Goal: Task Accomplishment & Management: Use online tool/utility

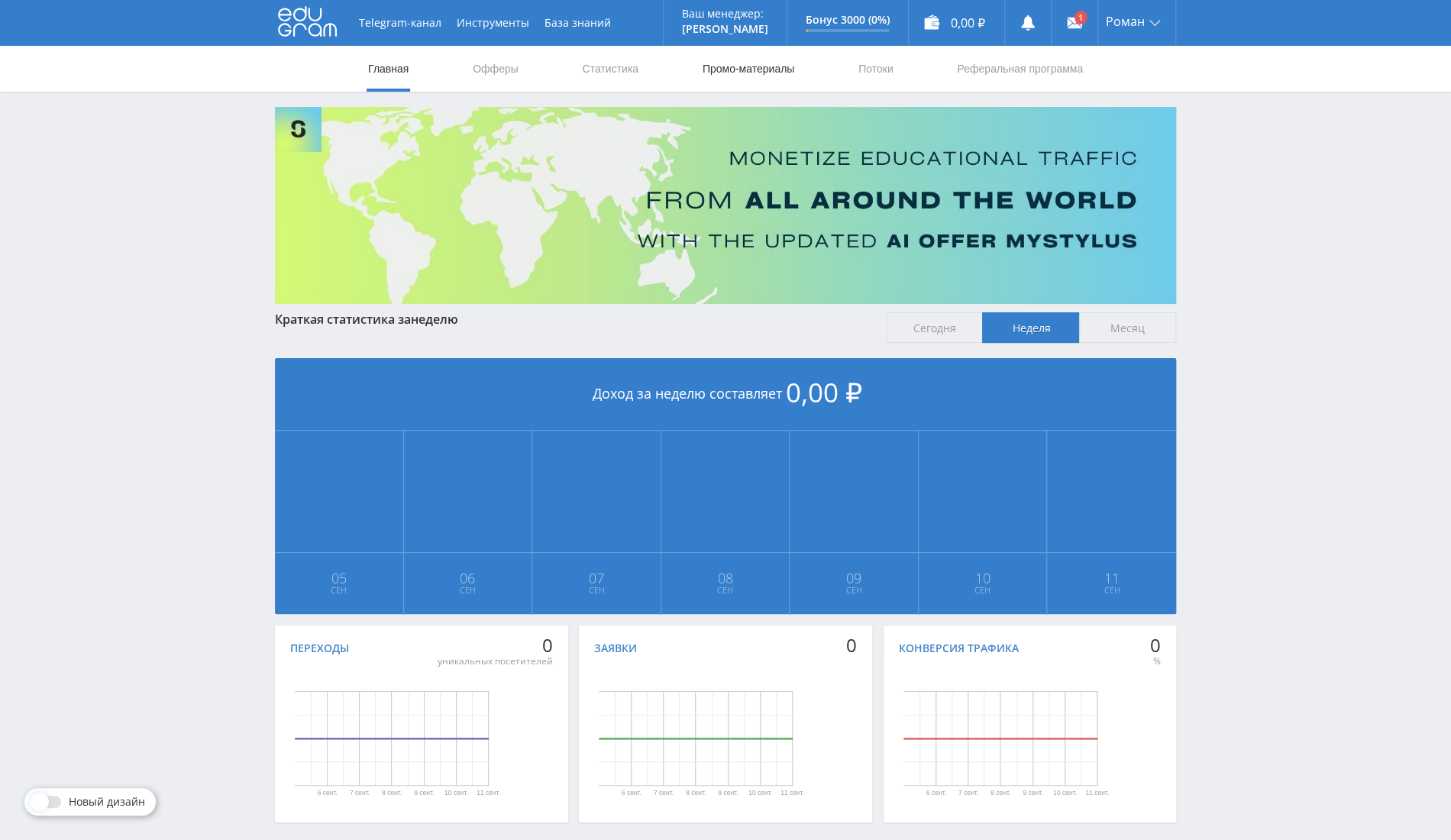
drag, startPoint x: 750, startPoint y: 70, endPoint x: 752, endPoint y: 87, distance: 17.1
click at [750, 70] on link "Промо-материалы" at bounding box center [748, 69] width 95 height 46
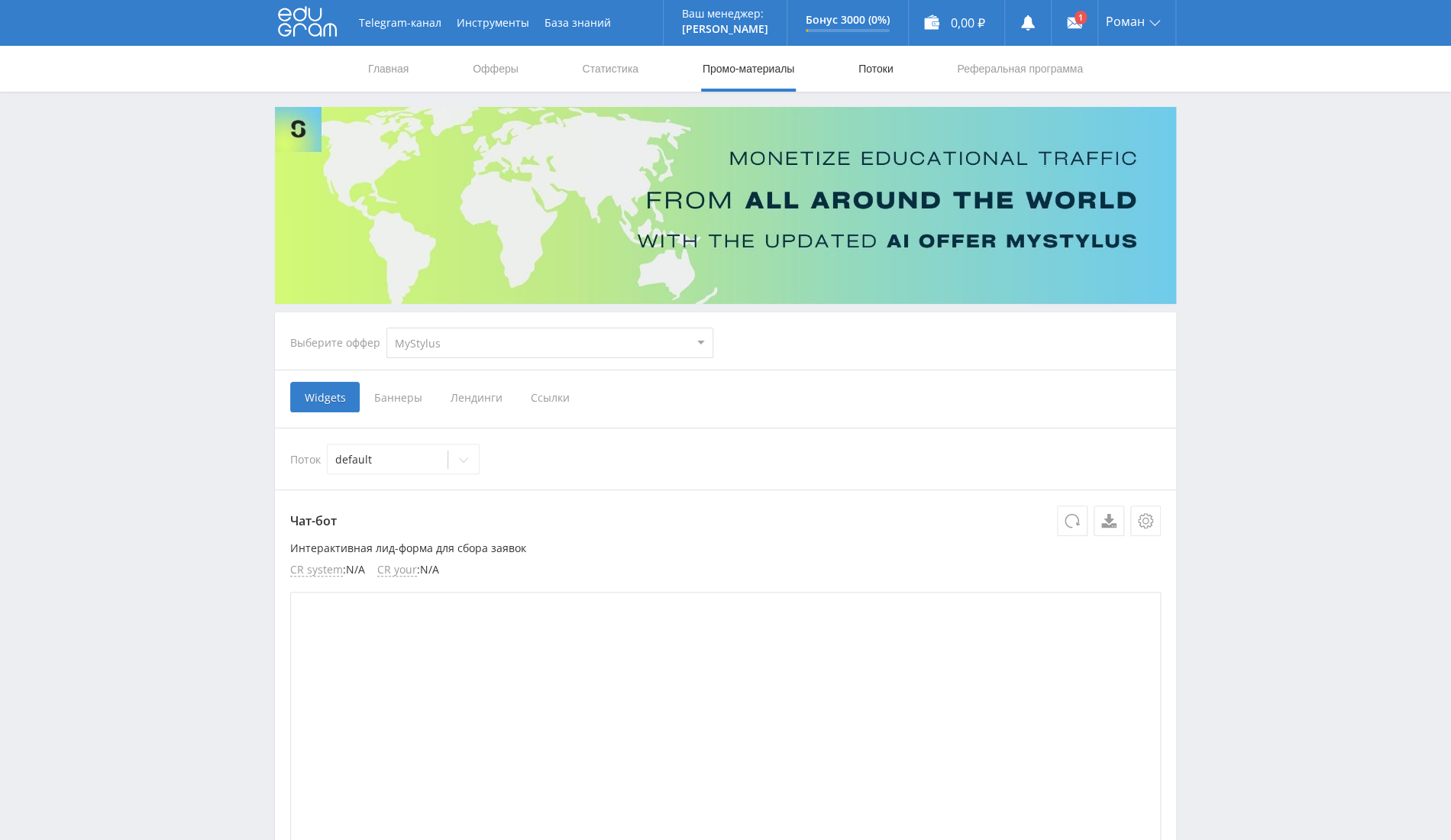
click at [866, 64] on link "Потоки" at bounding box center [876, 69] width 38 height 46
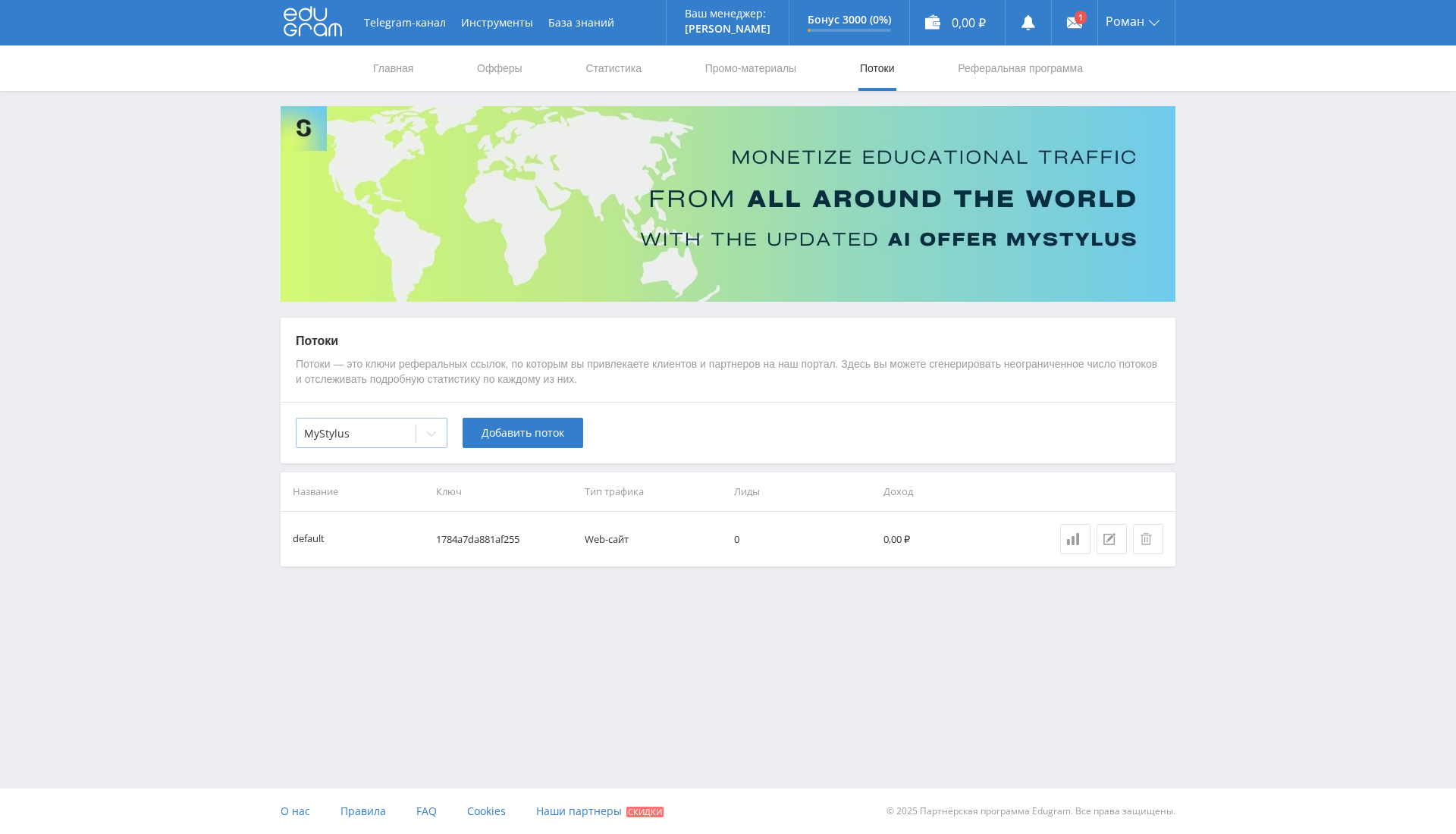
click at [376, 426] on div "MyStylus" at bounding box center [355, 434] width 119 height 21
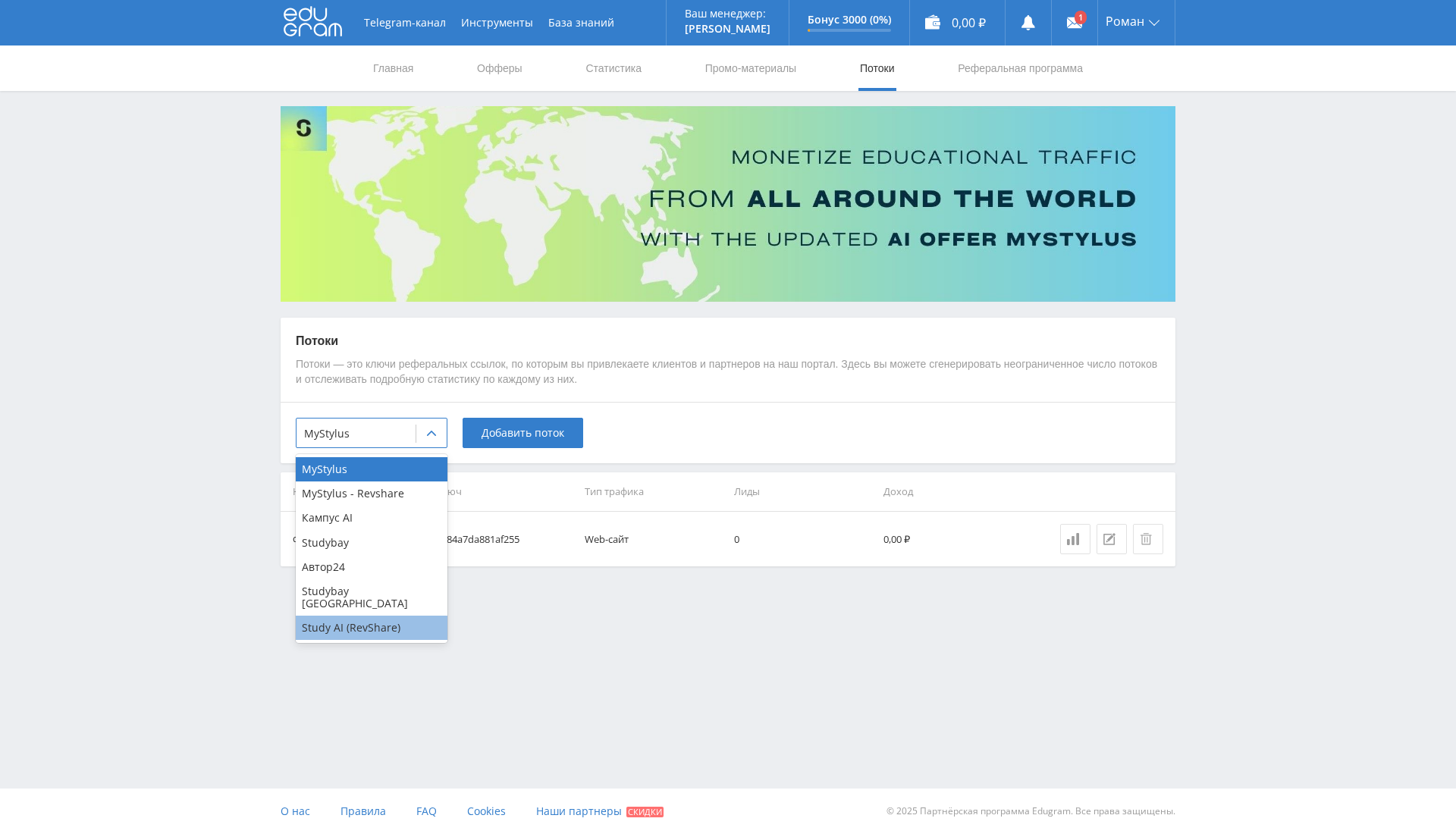
click at [385, 616] on div "Study AI (RevShare)" at bounding box center [371, 628] width 152 height 24
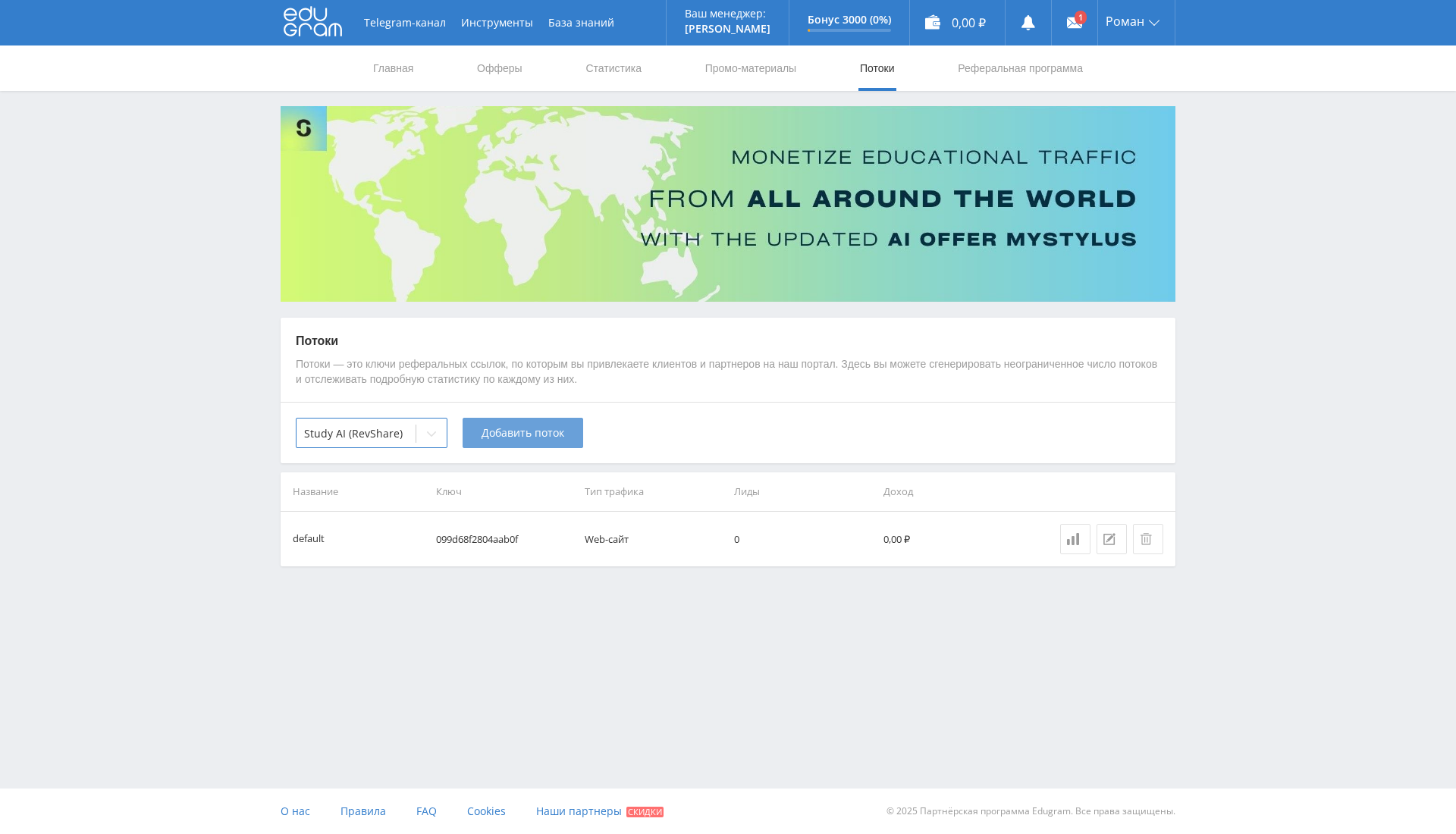
click at [560, 434] on span "Добавить поток" at bounding box center [523, 433] width 83 height 12
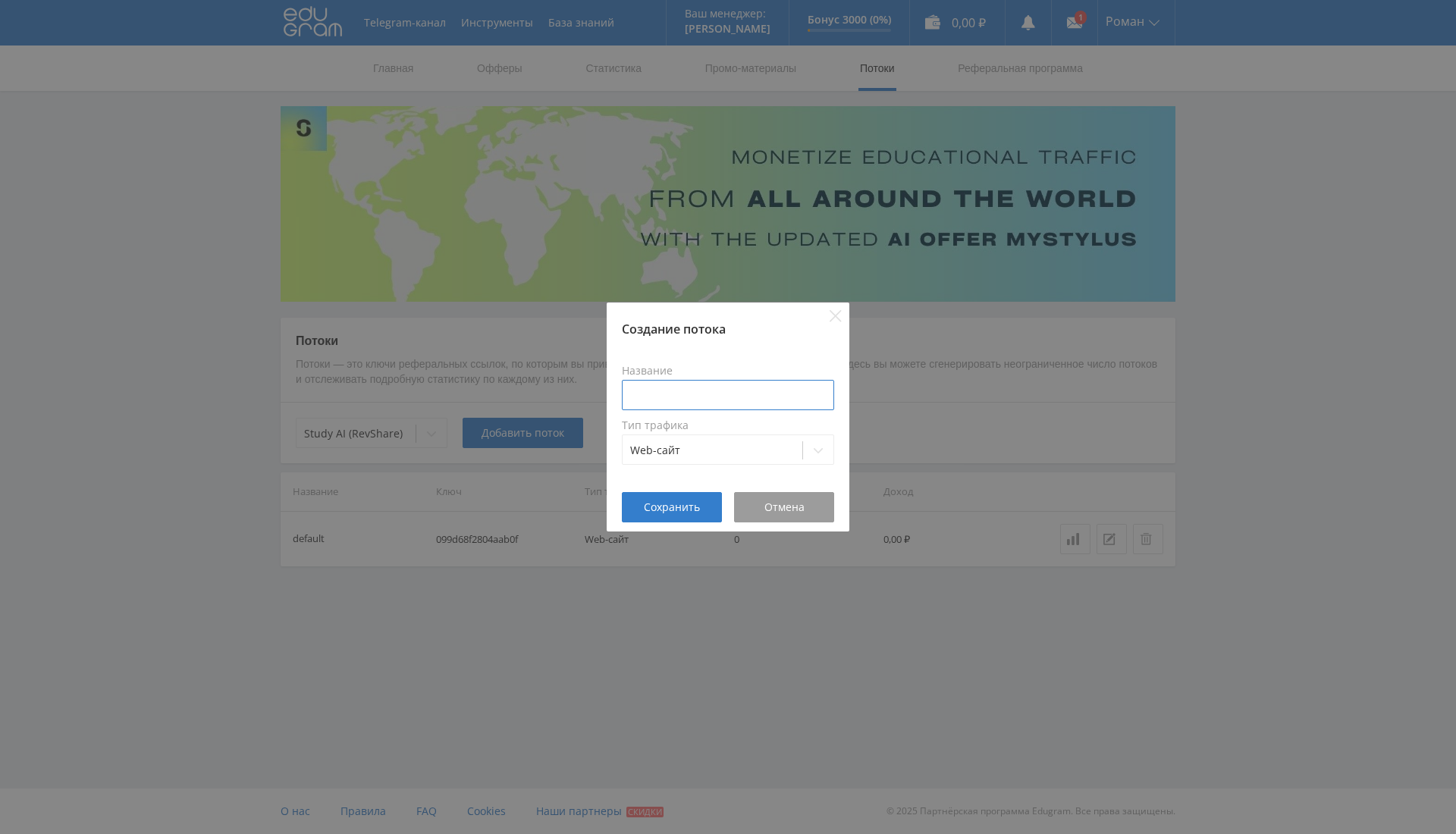
drag, startPoint x: 735, startPoint y: 383, endPoint x: 742, endPoint y: 396, distance: 14.8
click at [740, 386] on input at bounding box center [727, 395] width 212 height 30
click at [742, 397] on input at bounding box center [727, 395] width 212 height 30
type input "Suno"
click at [674, 490] on div "Название Suno Тип трафика Web-сайт" at bounding box center [727, 415] width 242 height 155
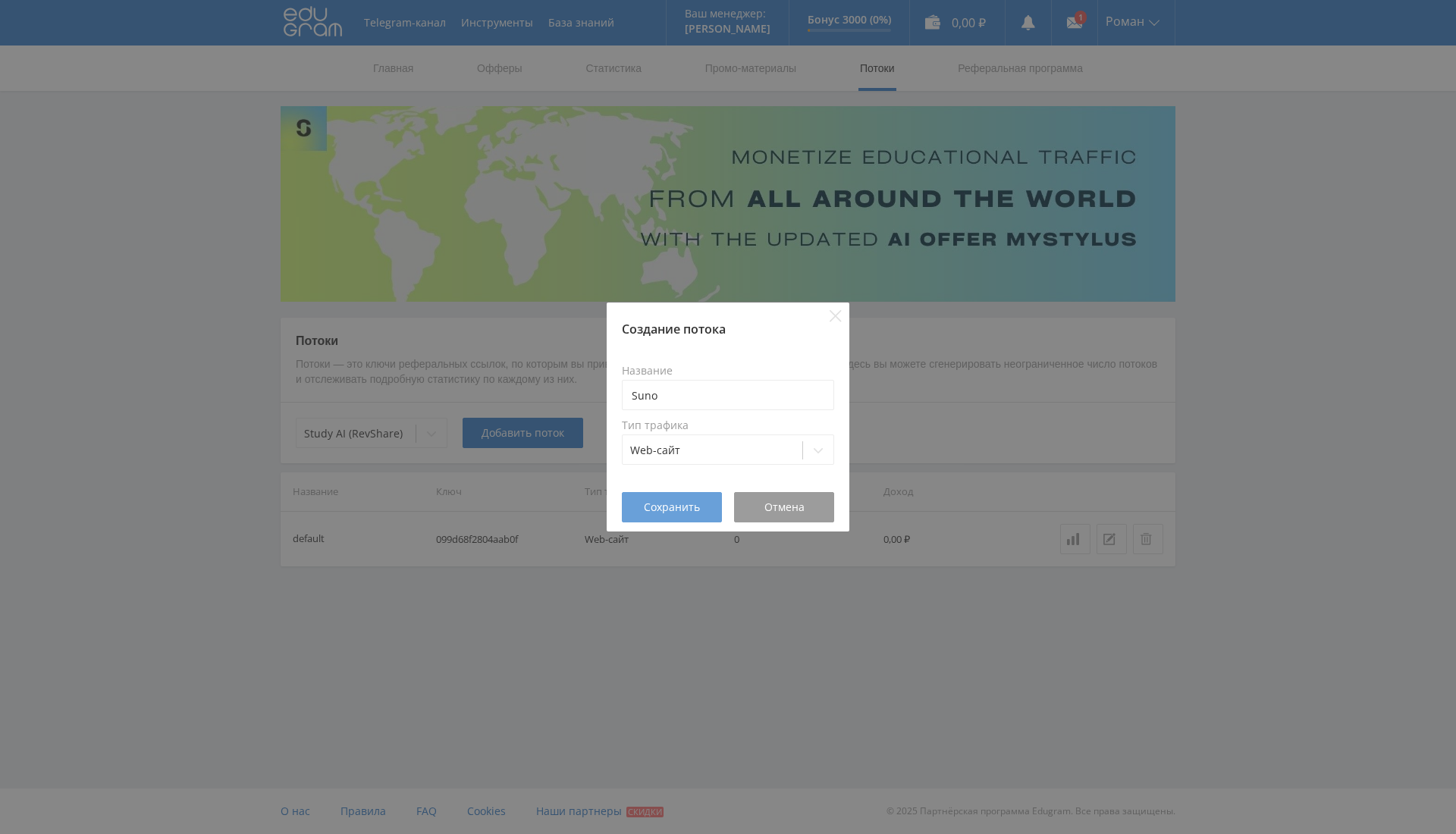
click at [679, 517] on button "Сохранить" at bounding box center [671, 507] width 100 height 30
click at [681, 499] on button "Сохранить" at bounding box center [671, 507] width 100 height 30
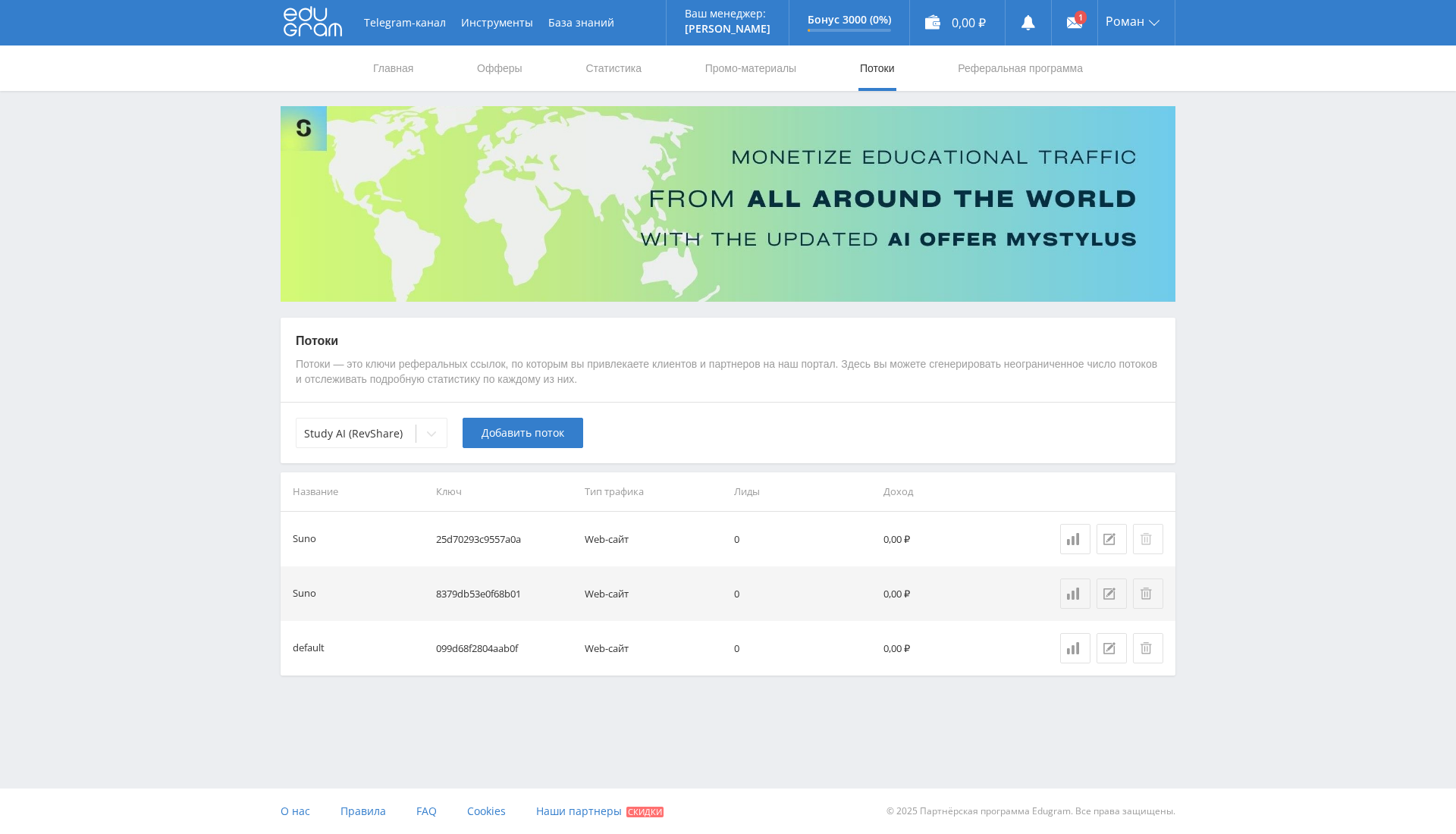
click at [1152, 540] on div at bounding box center [1147, 539] width 17 height 12
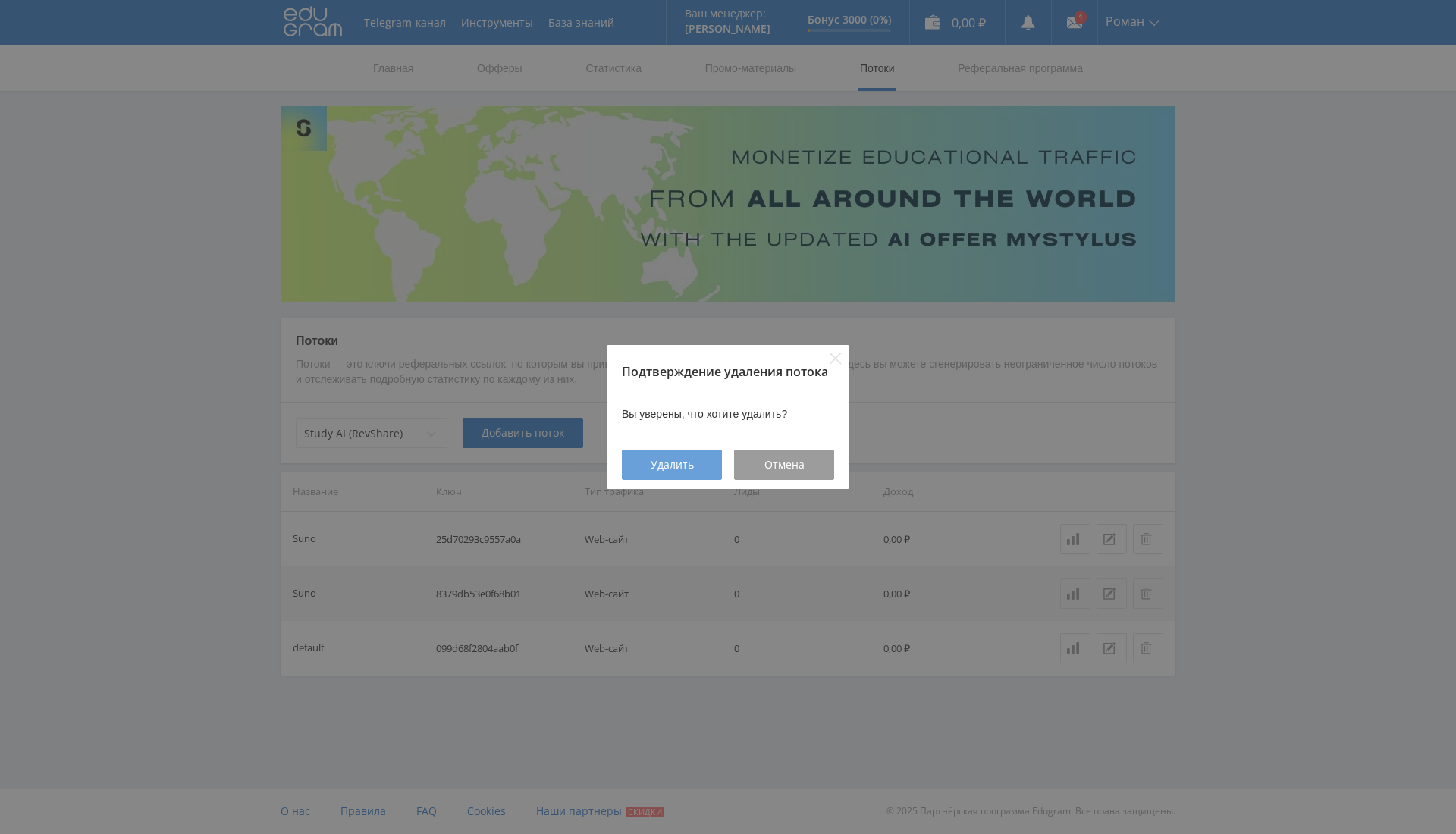
click at [689, 463] on span "Удалить" at bounding box center [672, 464] width 43 height 12
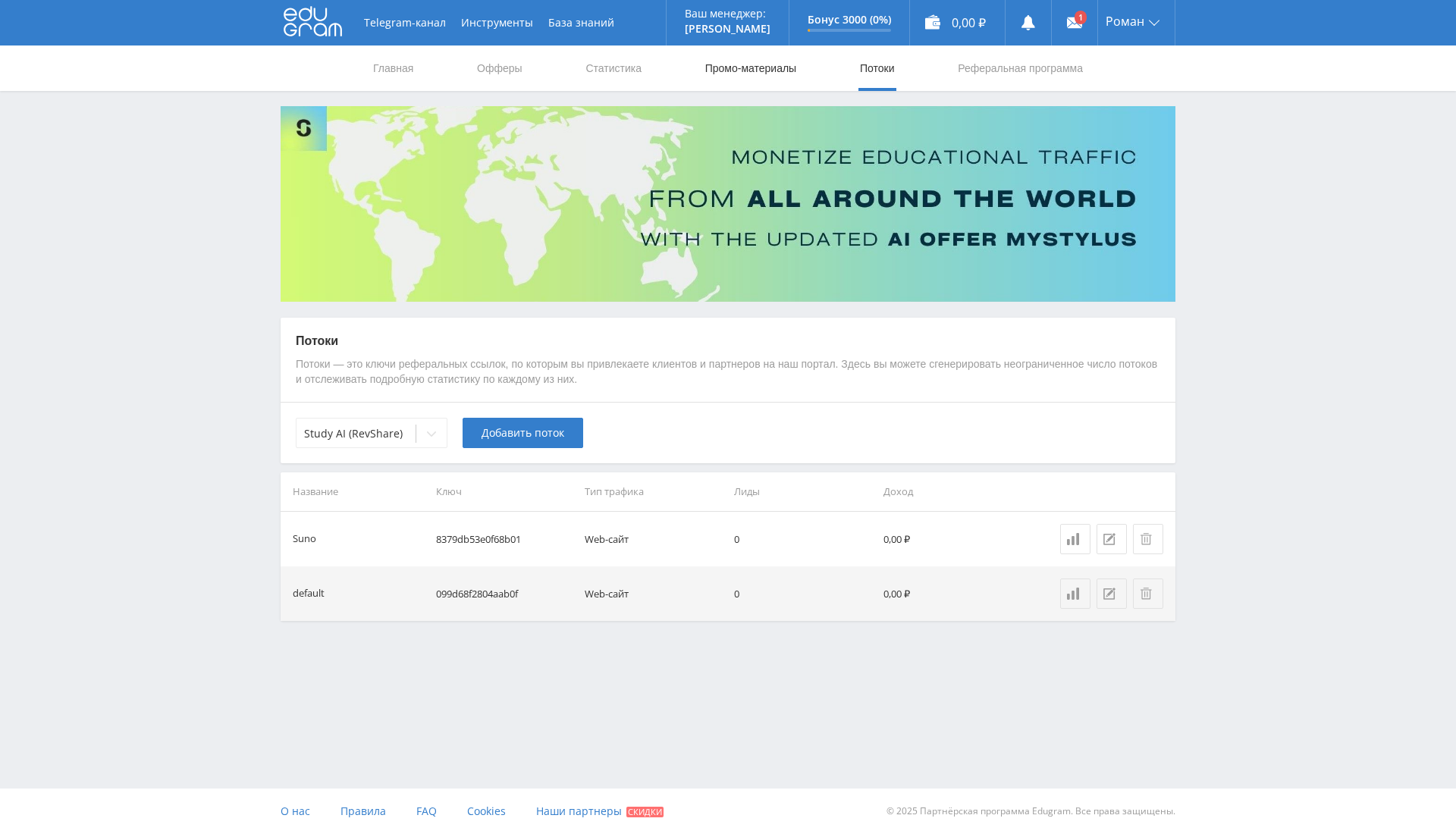
click at [724, 70] on link "Промо-материалы" at bounding box center [750, 69] width 94 height 46
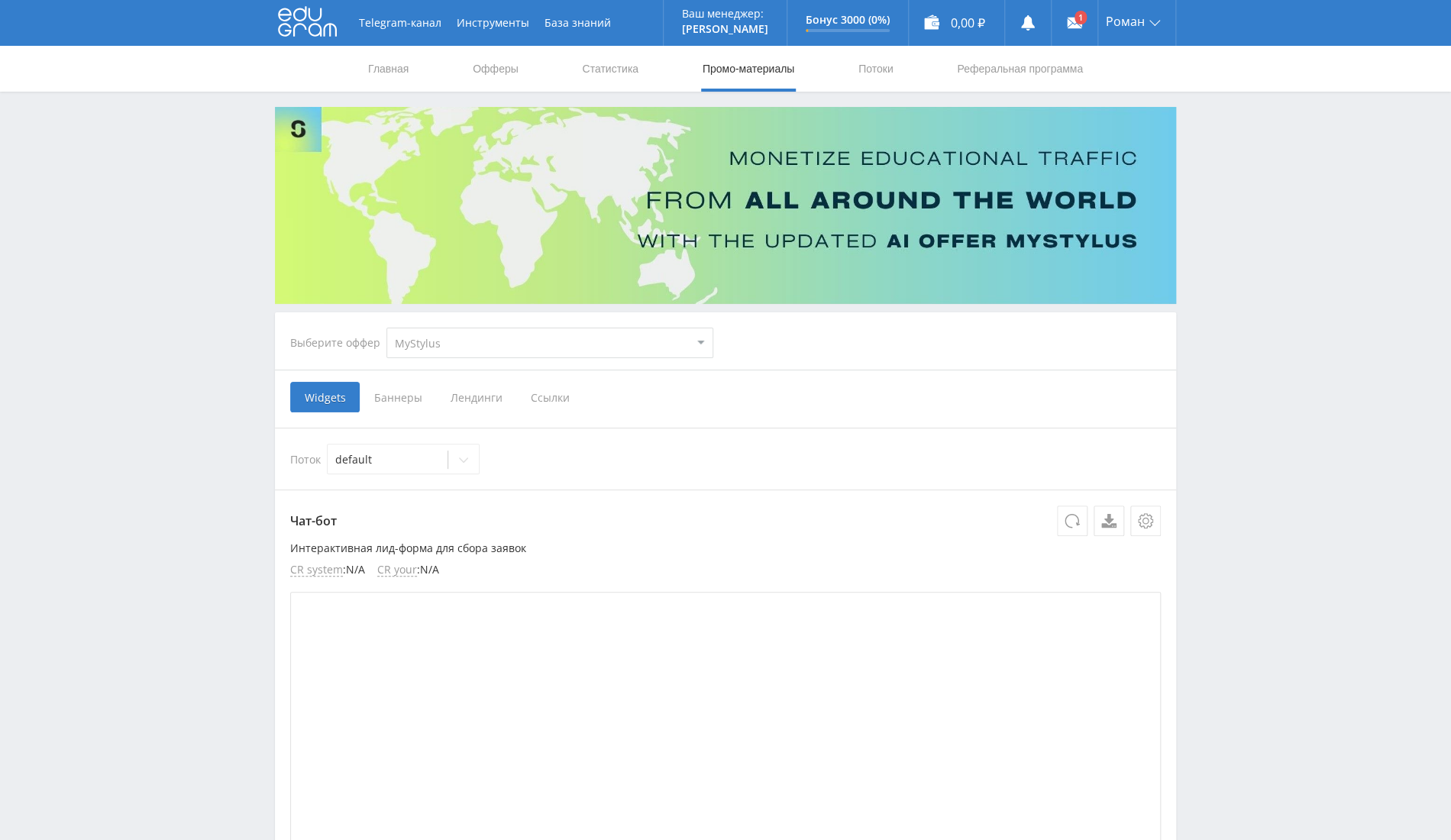
click at [604, 340] on select "MyStylus MyStylus - Revshare Кампус AI Studybay Автор24 Studybay Brazil Study A…" at bounding box center [550, 343] width 327 height 30
select select "376"
click at [387, 328] on select "MyStylus MyStylus - Revshare Кампус AI Studybay Автор24 Studybay Brazil Study A…" at bounding box center [550, 343] width 327 height 30
select select "376"
click at [392, 387] on span "Ссылки" at bounding box center [393, 397] width 68 height 30
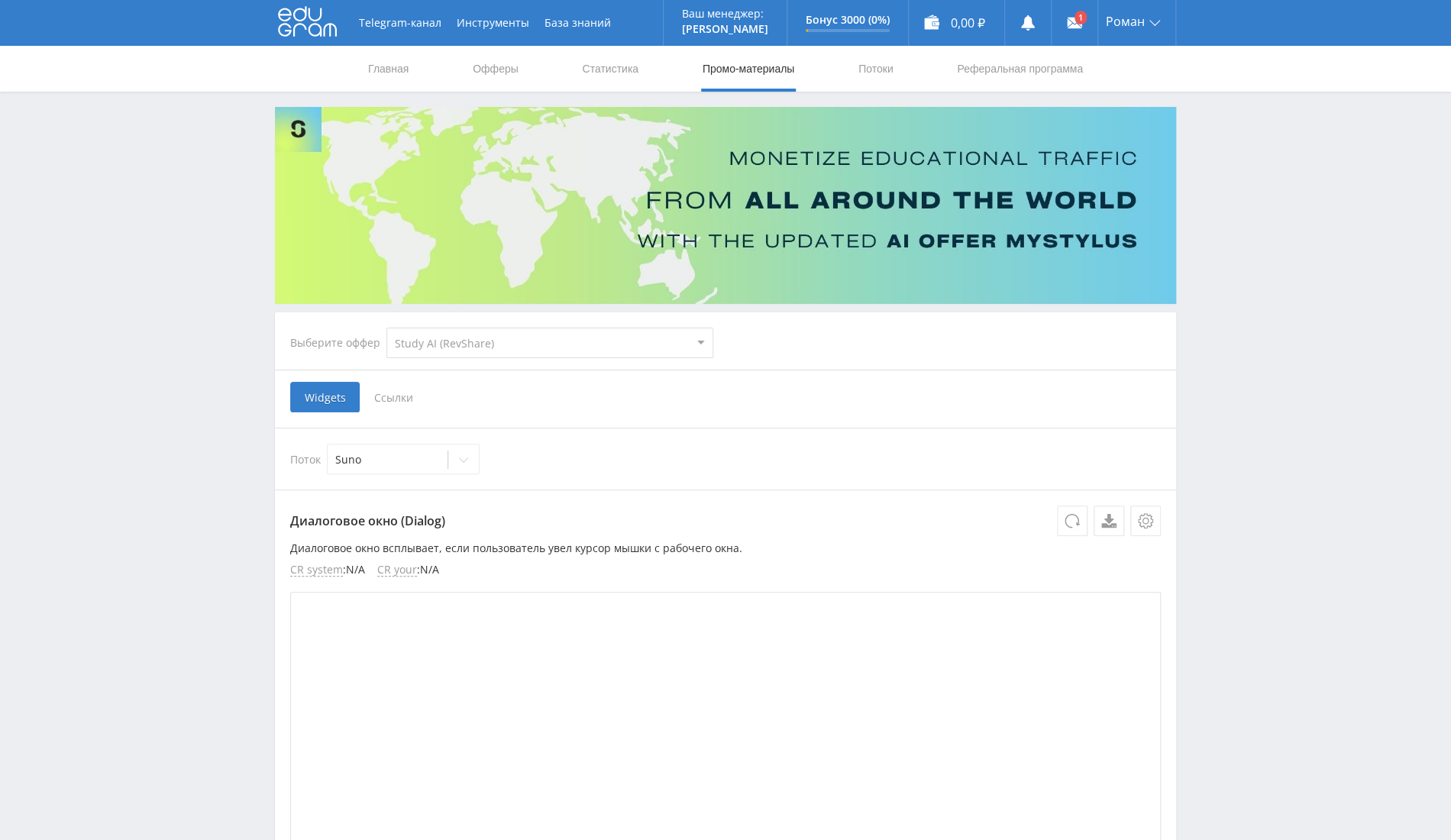
click at [0, 0] on input "Ссылки" at bounding box center [0, 0] width 0 height 0
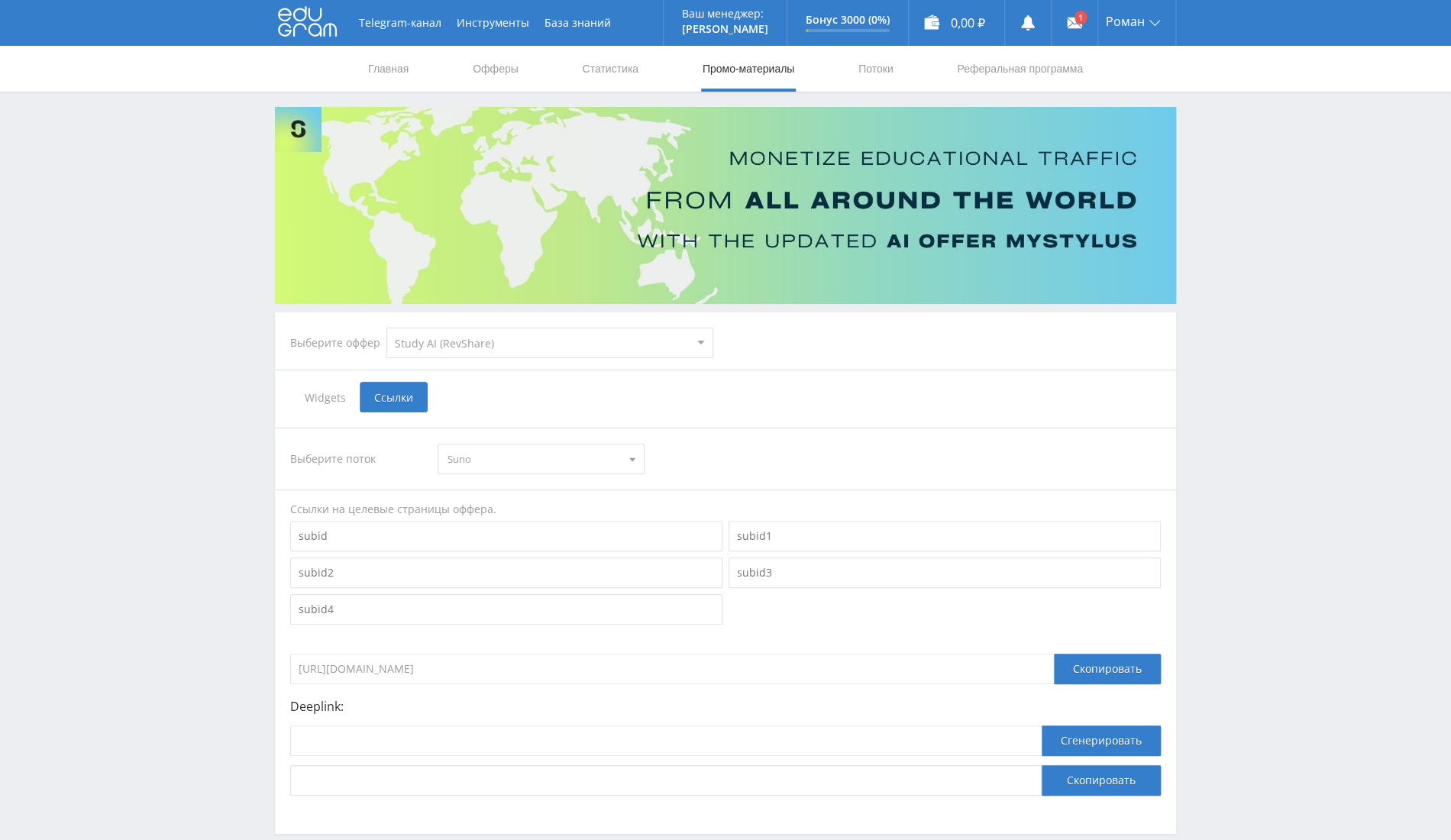
click at [508, 461] on span "Suno" at bounding box center [534, 459] width 173 height 29
click at [535, 482] on button "Suno" at bounding box center [540, 487] width 204 height 21
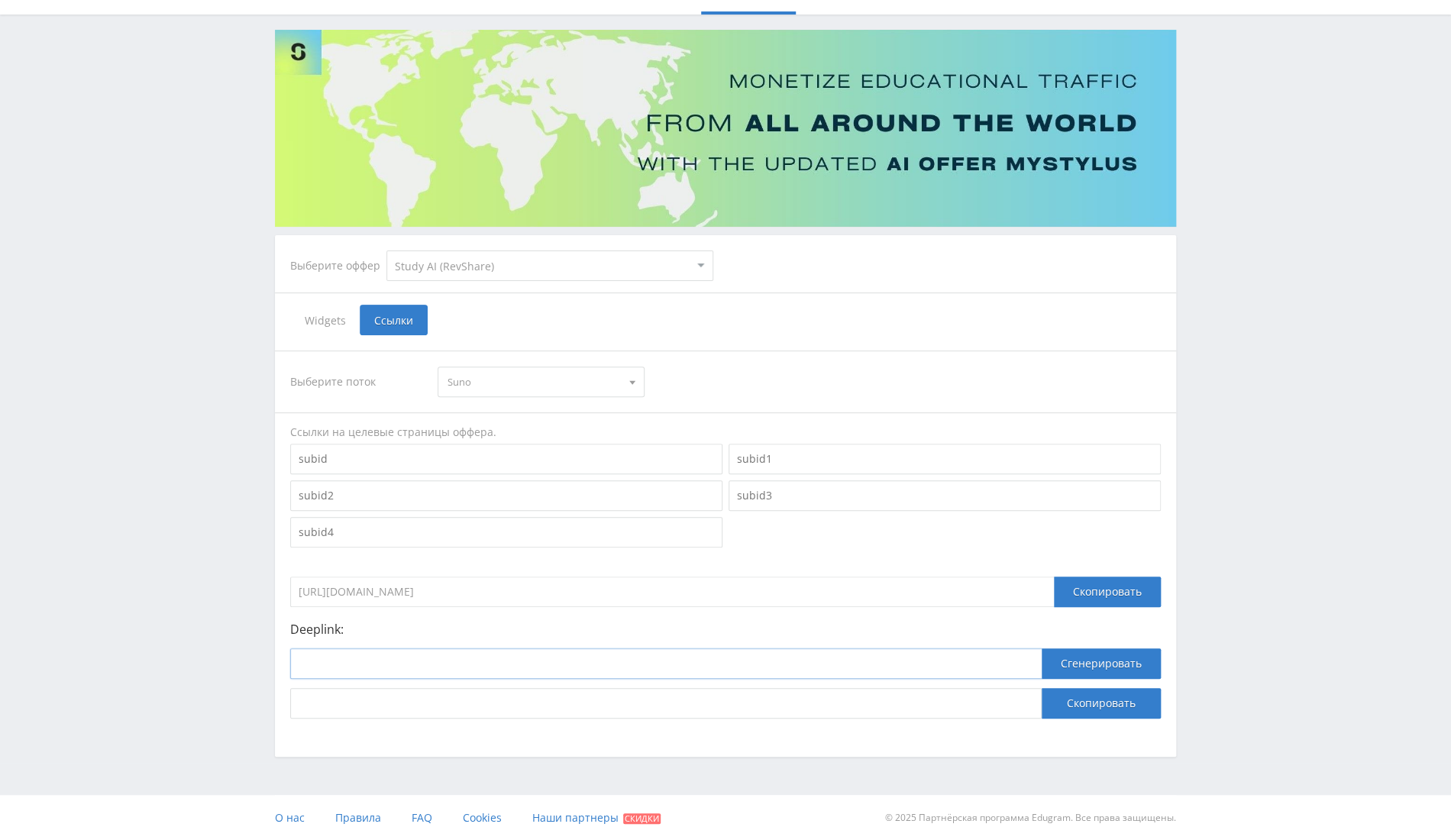
click at [546, 651] on input at bounding box center [666, 663] width 752 height 30
paste input "https://study24.ai/chat/suno"
type input "https://study24.ai/chat/suno"
click at [1069, 667] on button "Сгенерировать" at bounding box center [1102, 663] width 119 height 30
click at [1071, 694] on button "Скопировать" at bounding box center [1102, 703] width 119 height 30
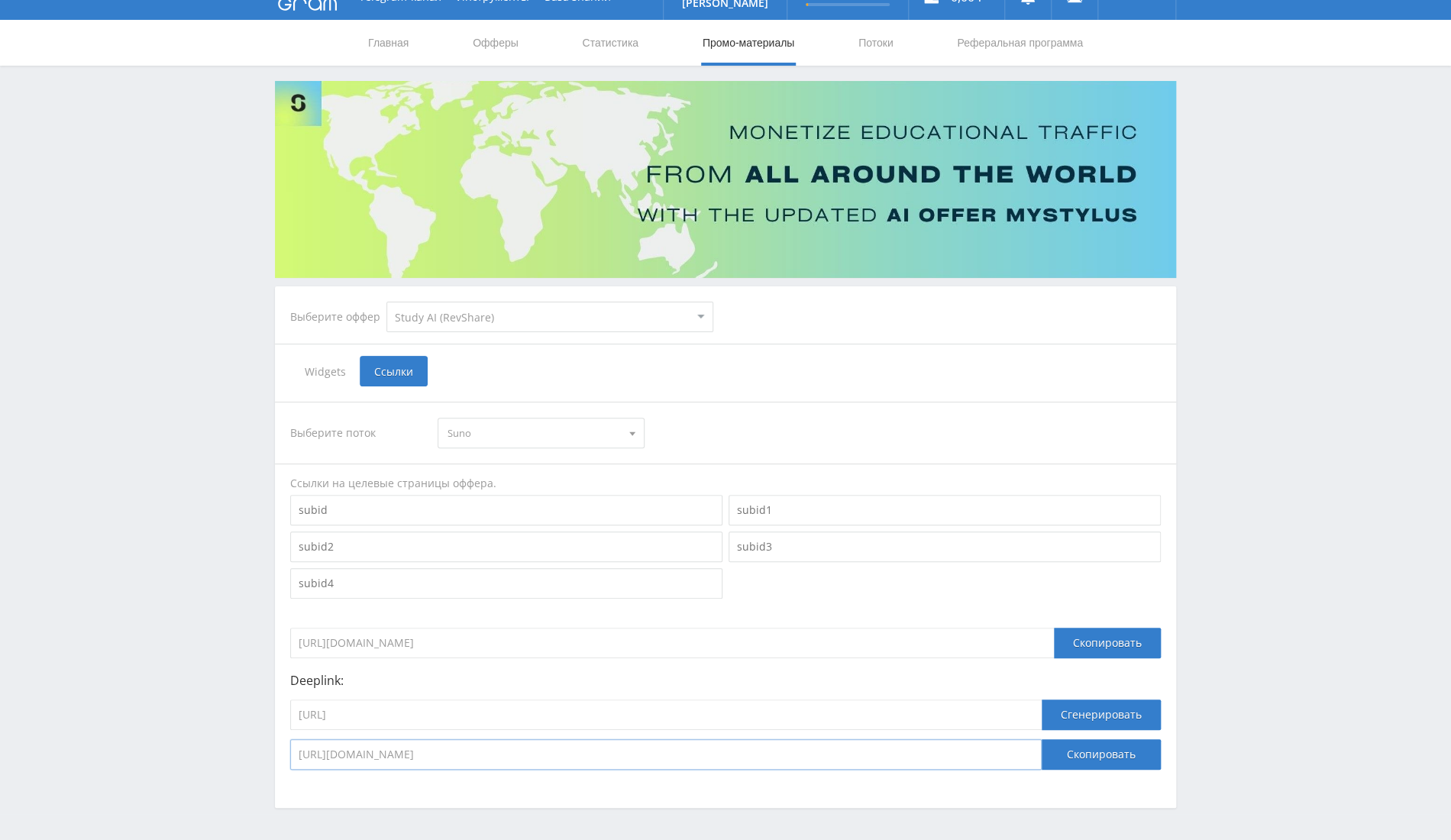
scroll to position [0, 0]
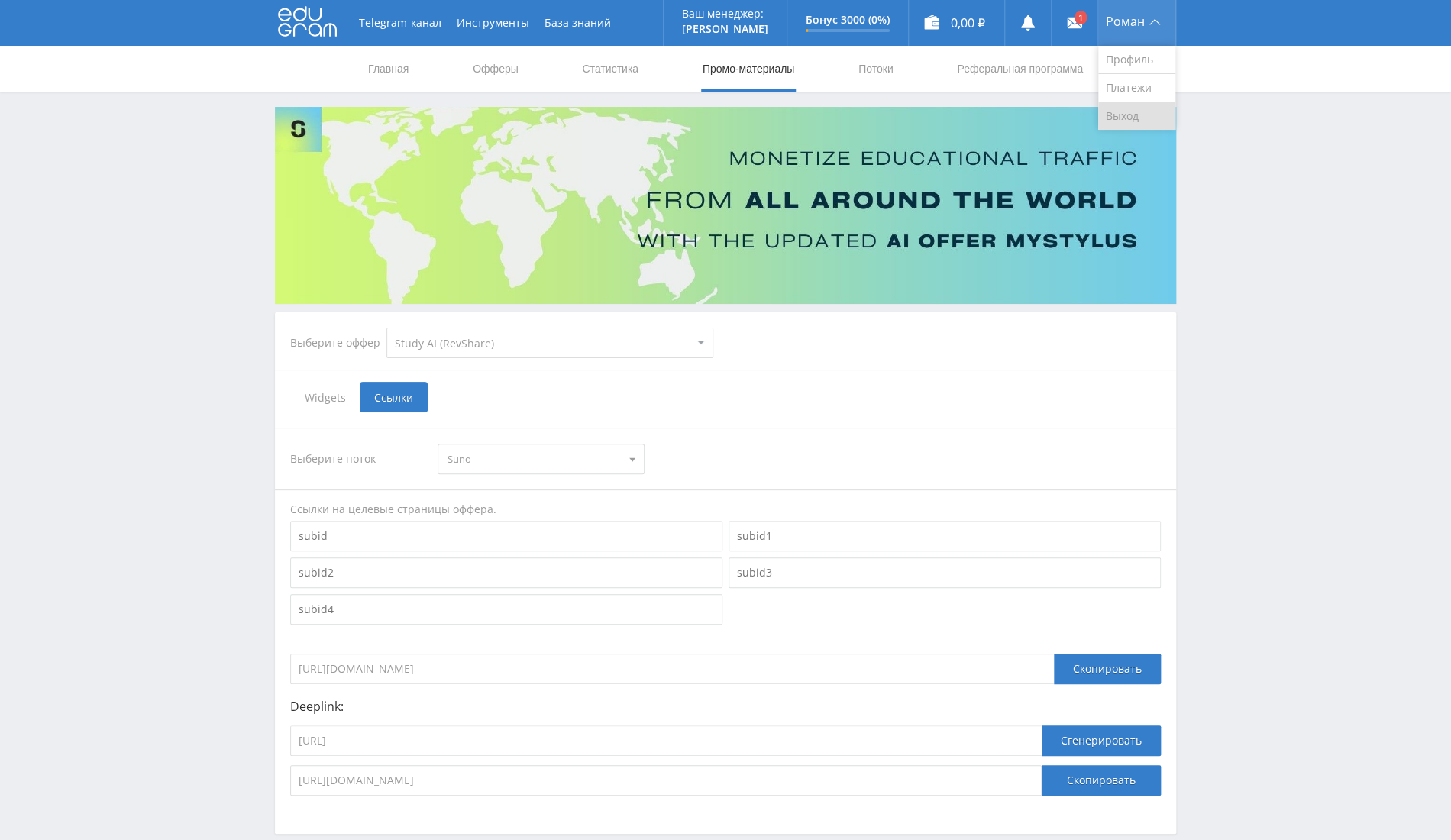
click at [1137, 115] on link "Выход" at bounding box center [1137, 116] width 77 height 28
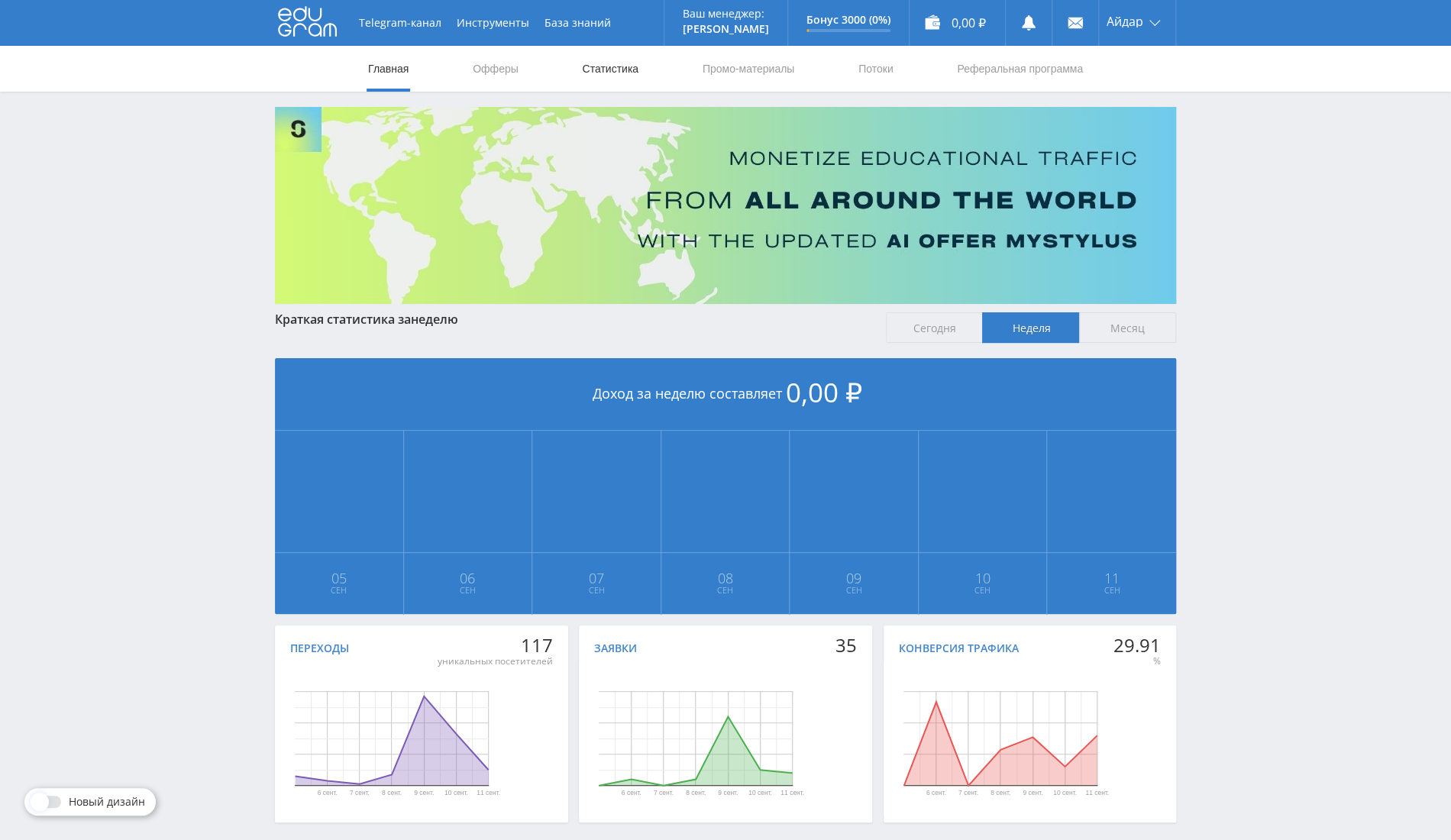
click at [585, 72] on link "Статистика" at bounding box center [610, 69] width 60 height 46
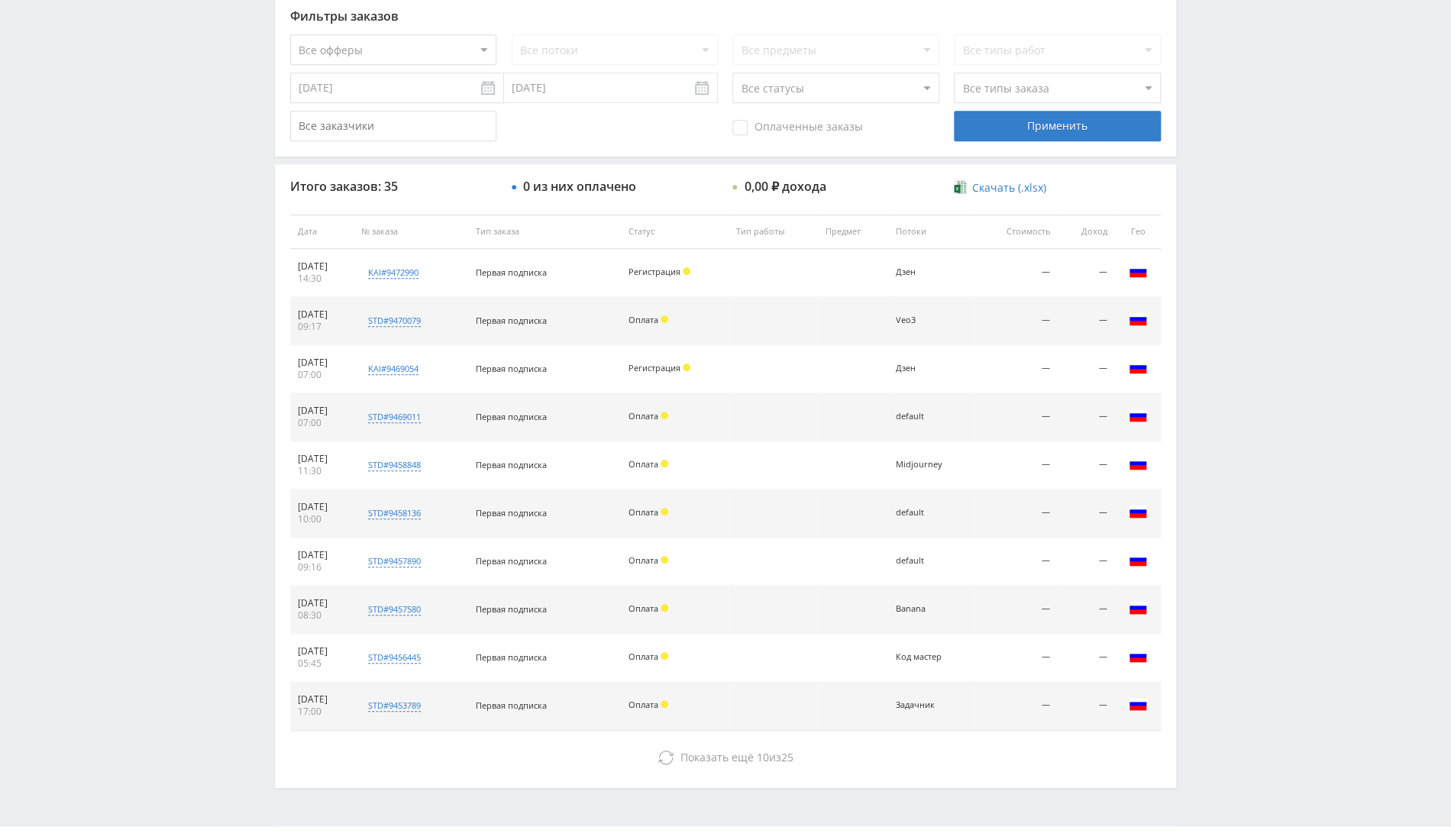
scroll to position [440, 0]
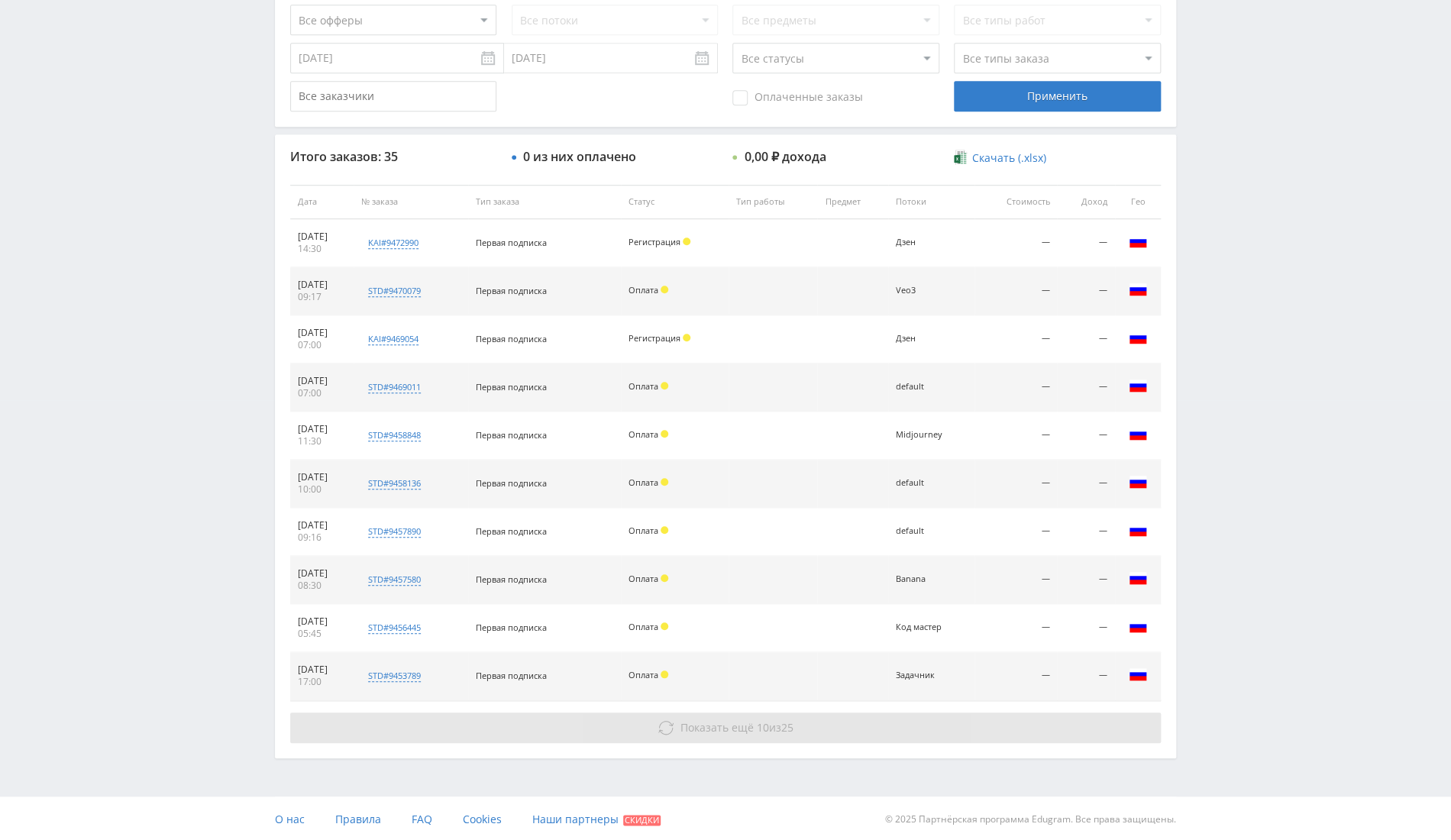
click at [721, 731] on span "Показать ещё" at bounding box center [718, 728] width 73 height 14
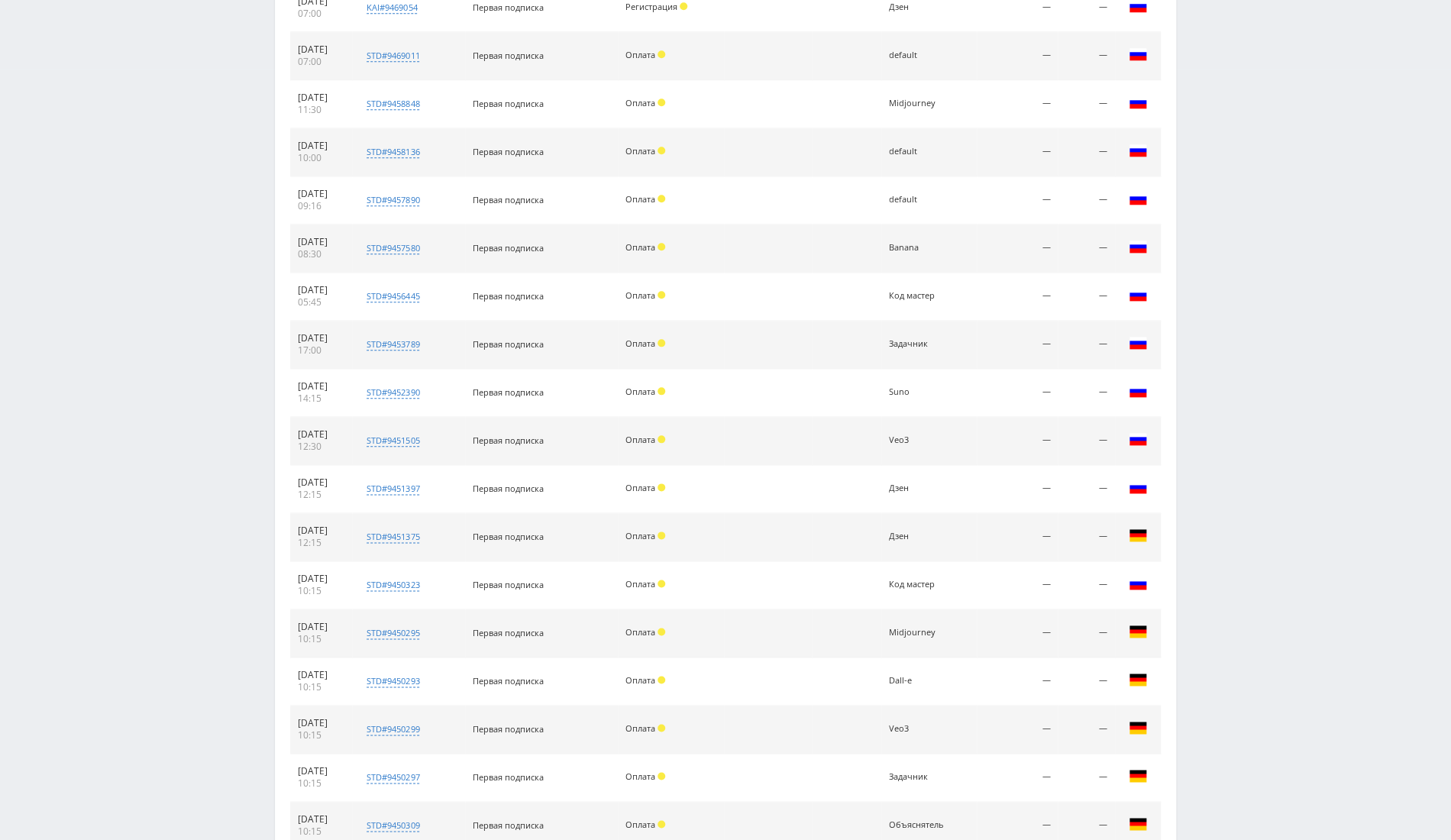
scroll to position [920, 0]
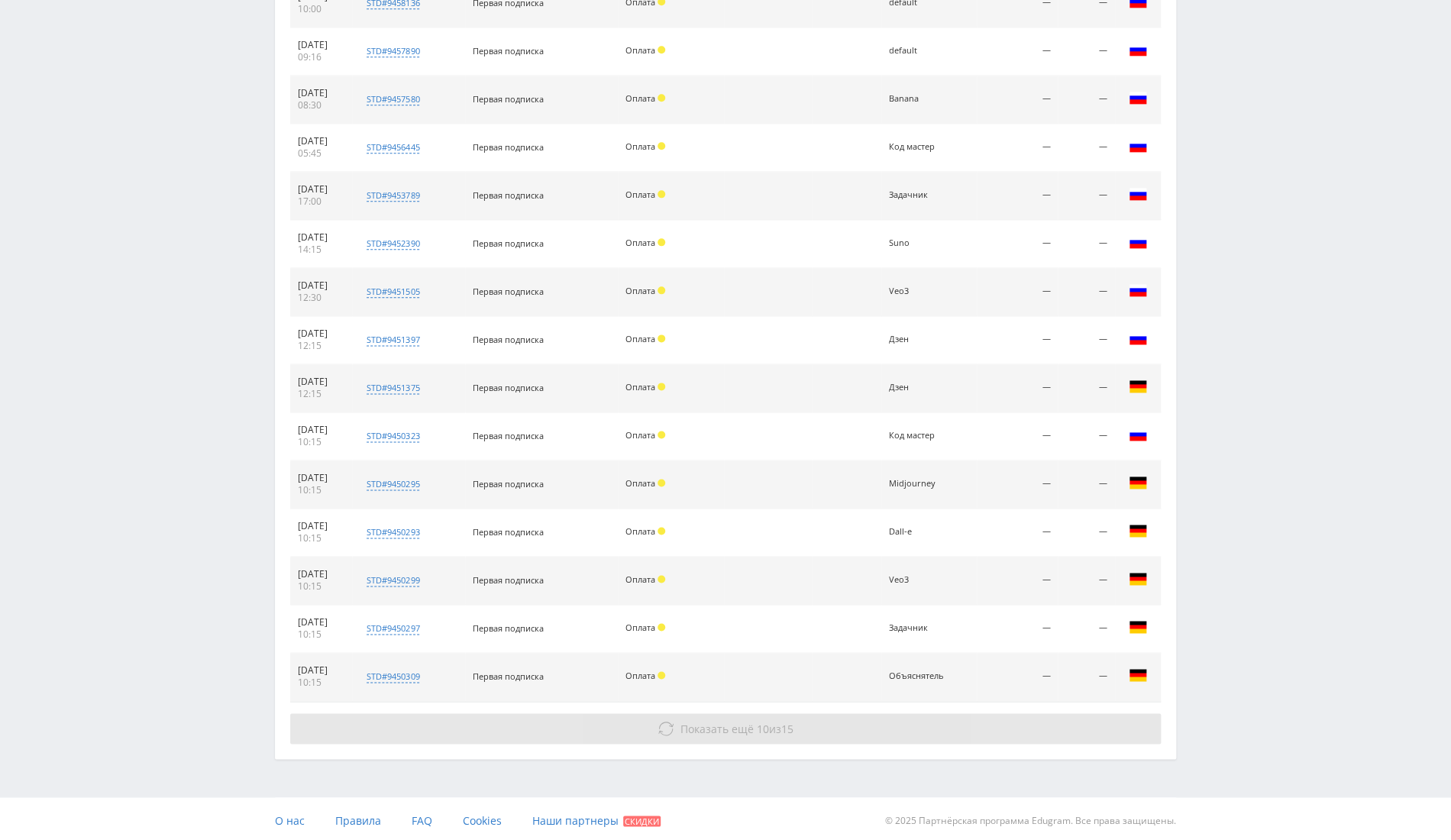
click at [807, 714] on button "Показать ещё 10 из 15" at bounding box center [726, 729] width 871 height 30
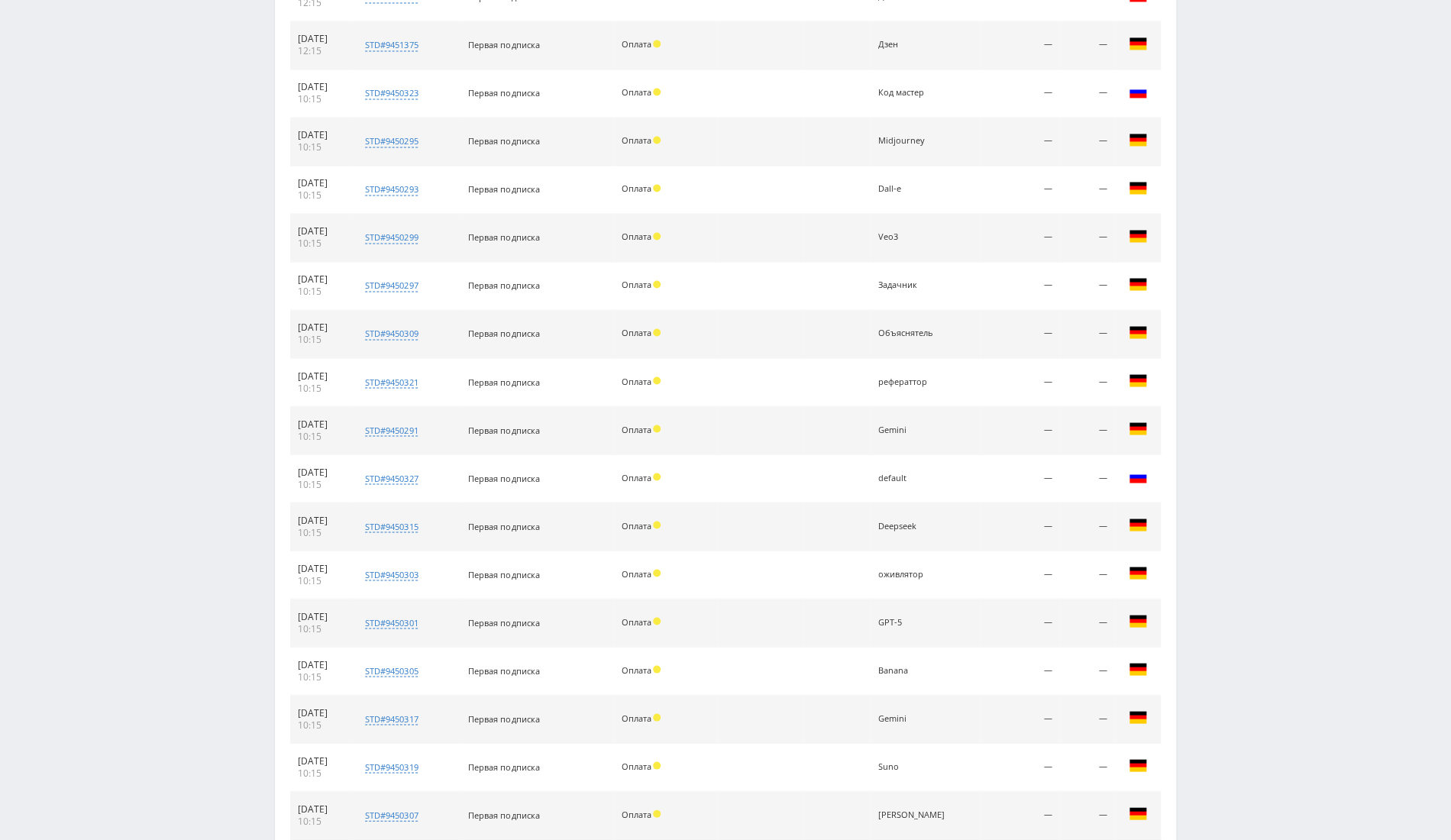
scroll to position [1401, 0]
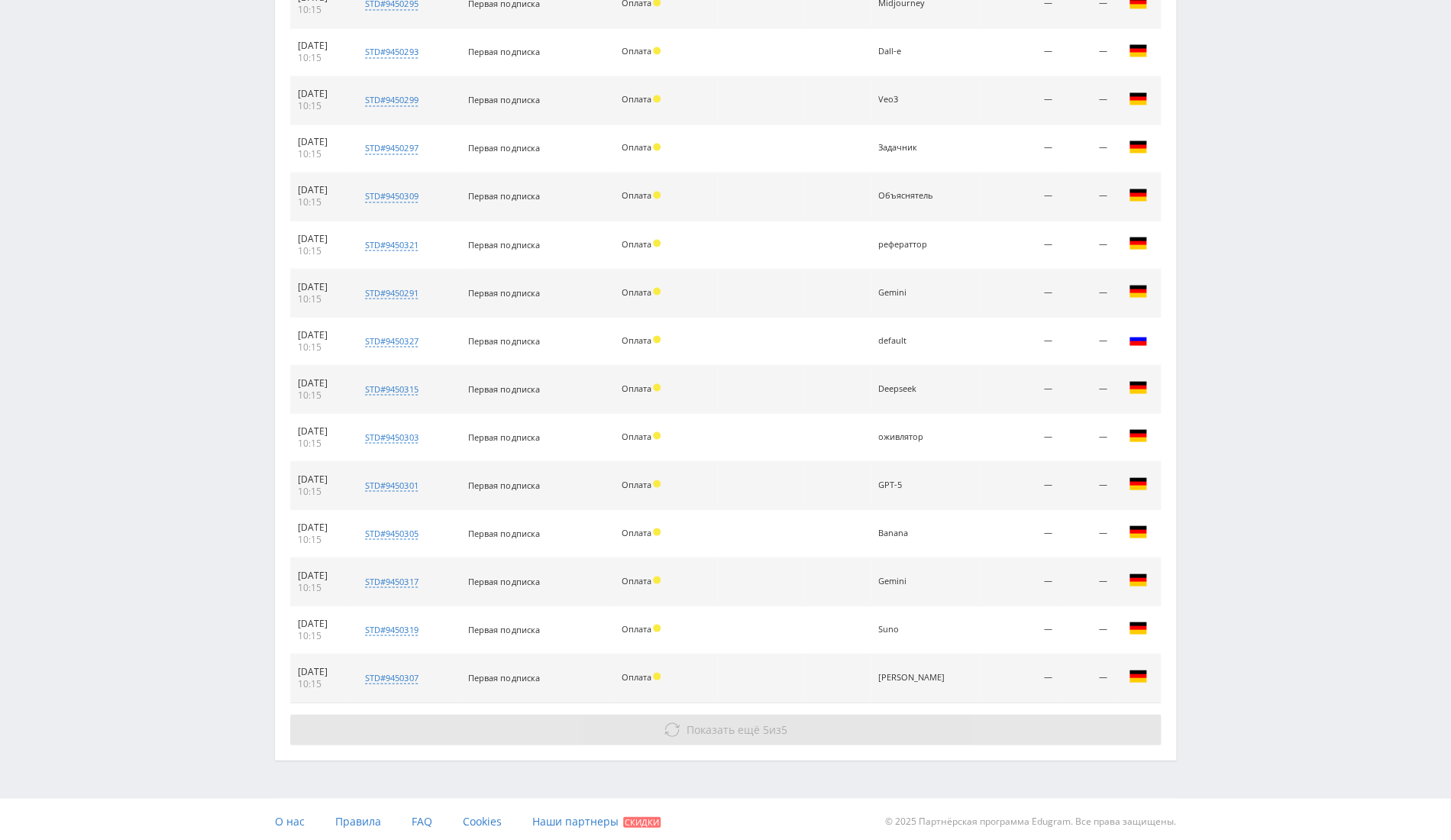
click at [872, 718] on button "Показать ещё 5 из 5" at bounding box center [726, 729] width 871 height 30
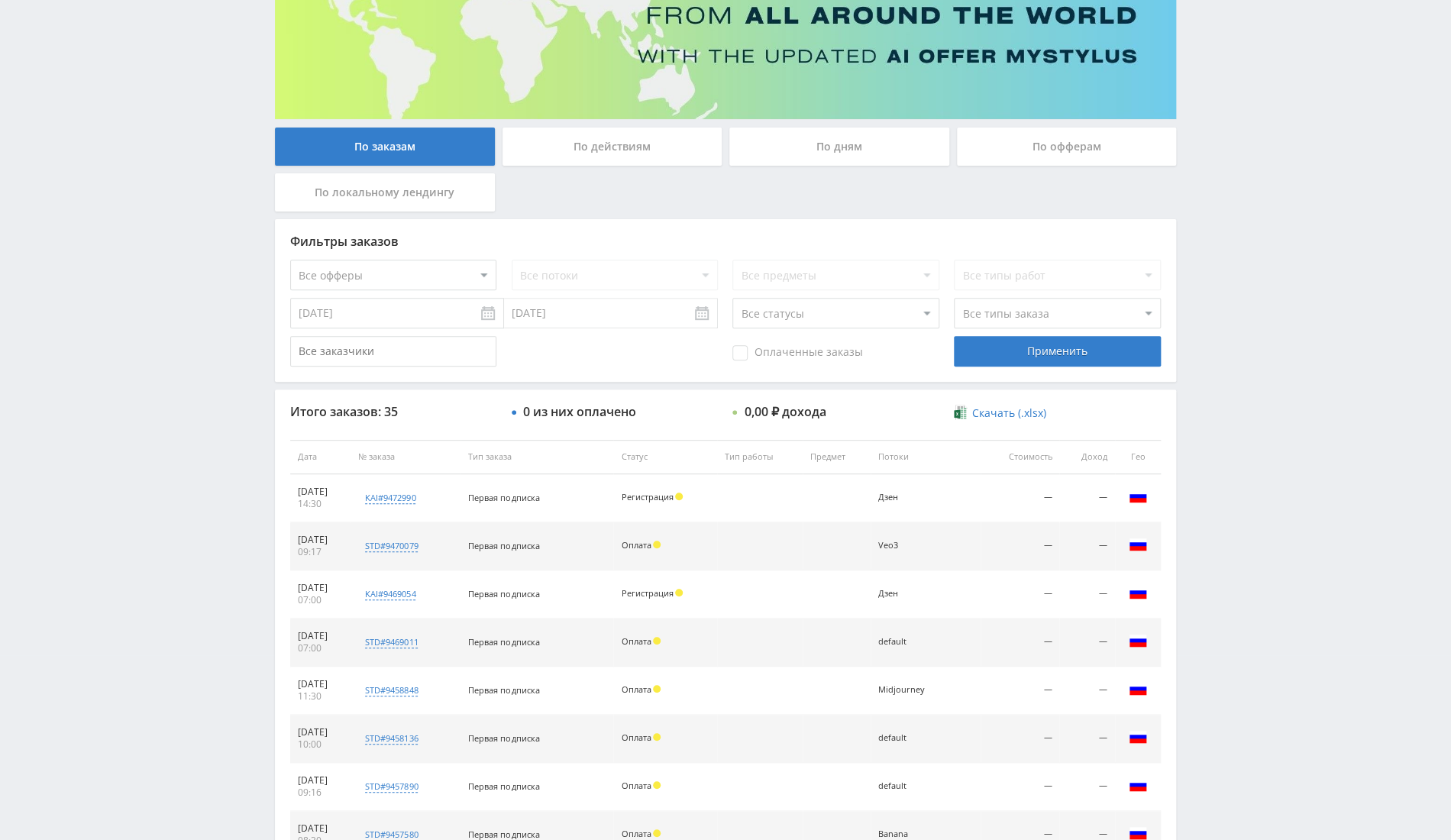
scroll to position [0, 0]
